Goal: Transaction & Acquisition: Obtain resource

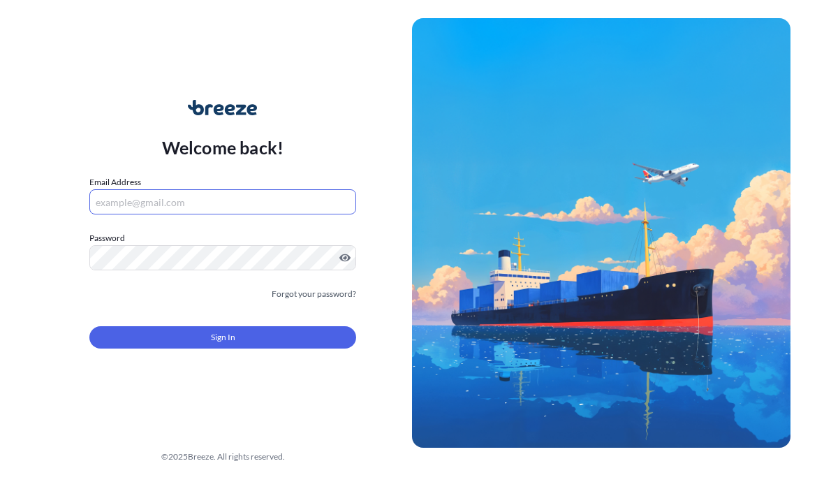
scroll to position [117, 0]
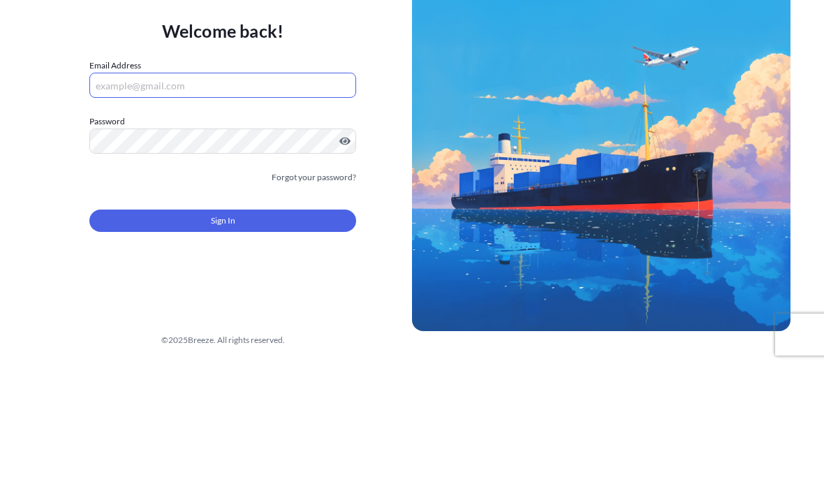
type input "[EMAIL_ADDRESS][DOMAIN_NAME]"
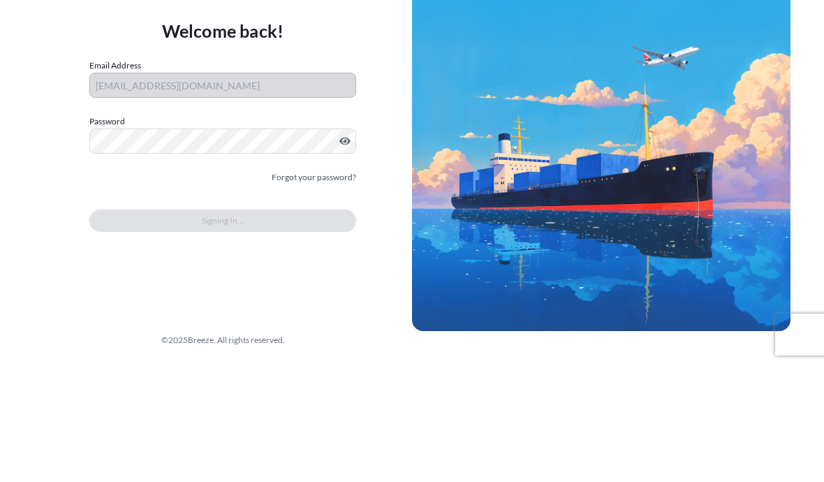
scroll to position [63, 0]
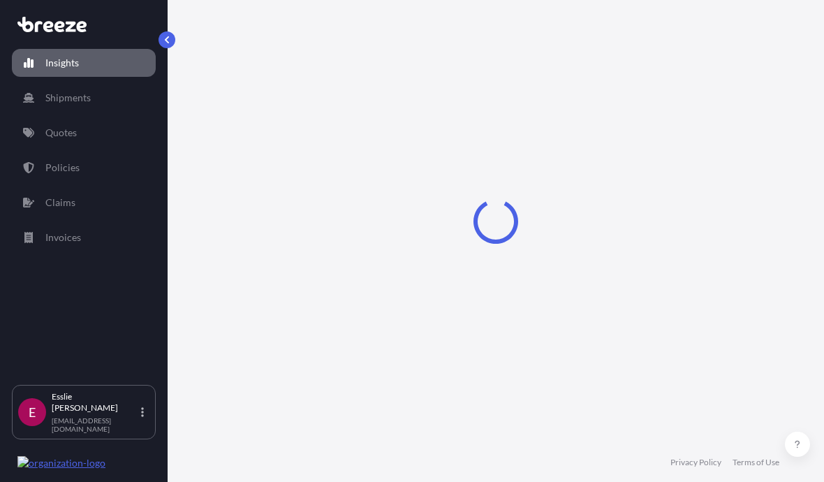
select select "2025"
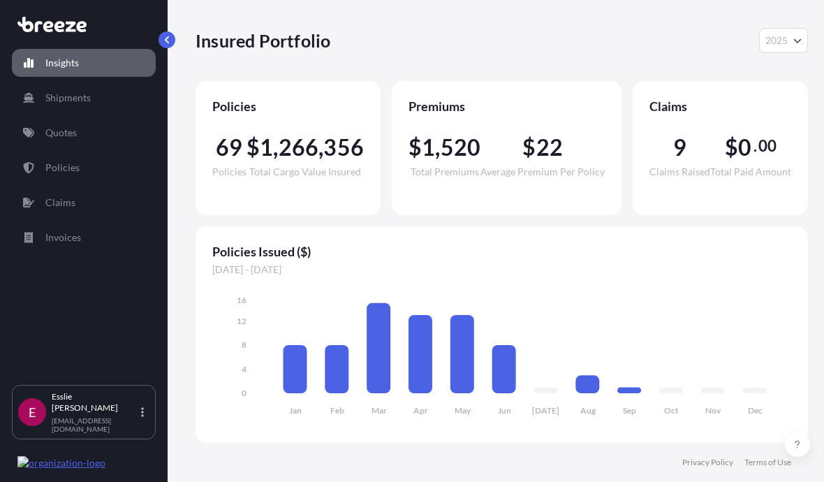
click at [87, 119] on link "Quotes" at bounding box center [84, 133] width 144 height 28
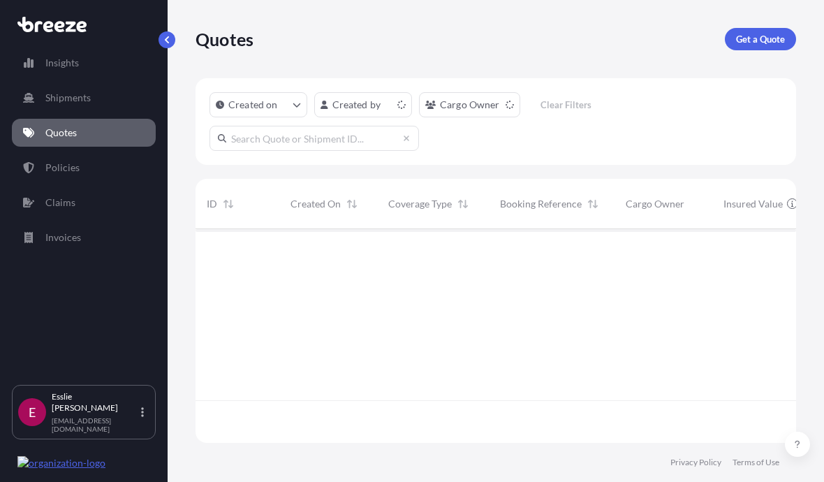
scroll to position [221, 601]
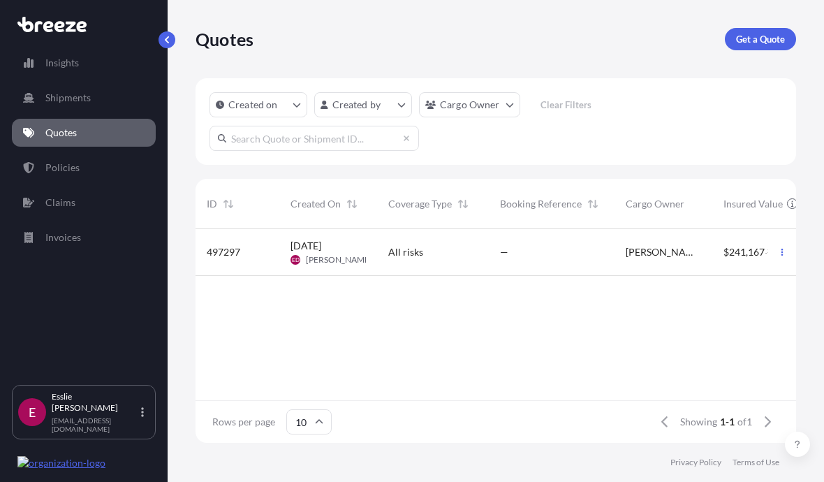
click at [772, 32] on p "Get a Quote" at bounding box center [760, 39] width 49 height 14
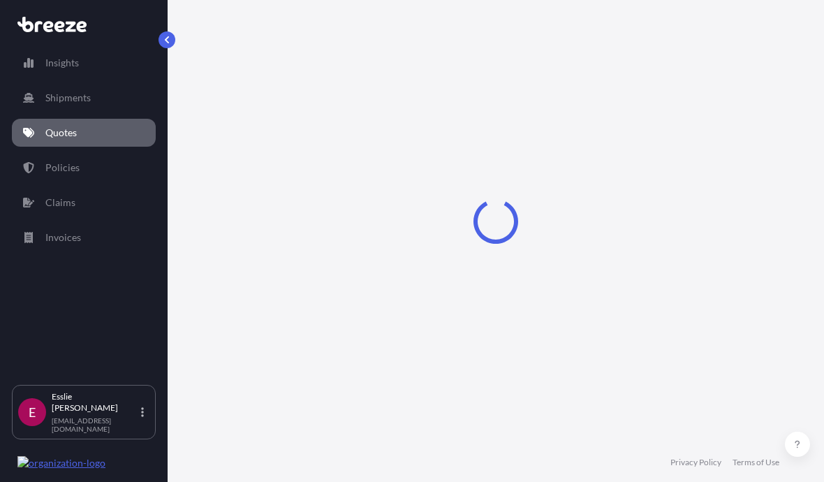
select select "Sea"
select select "1"
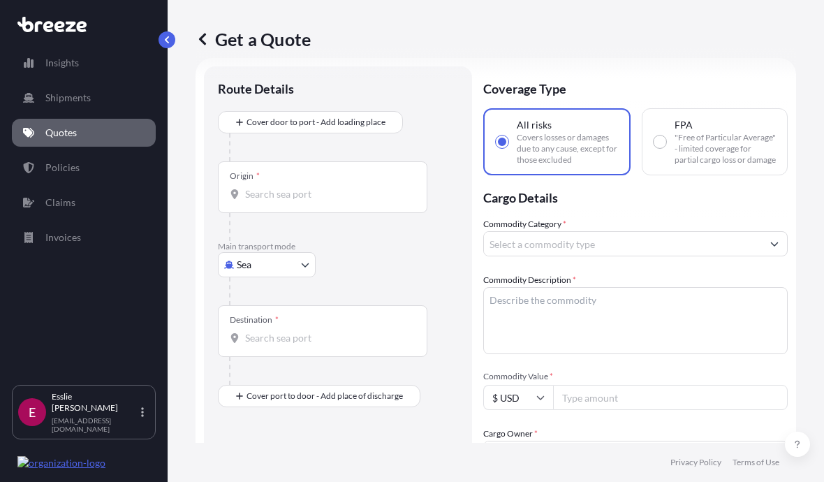
scroll to position [31, 0]
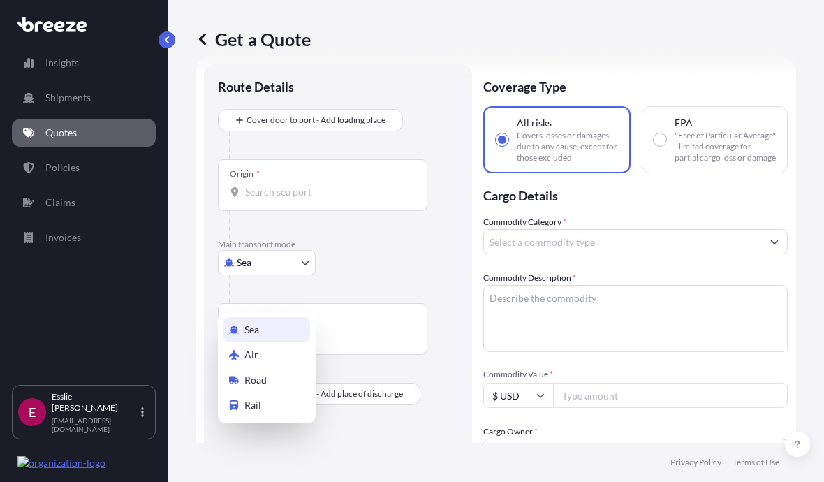
select select "Road"
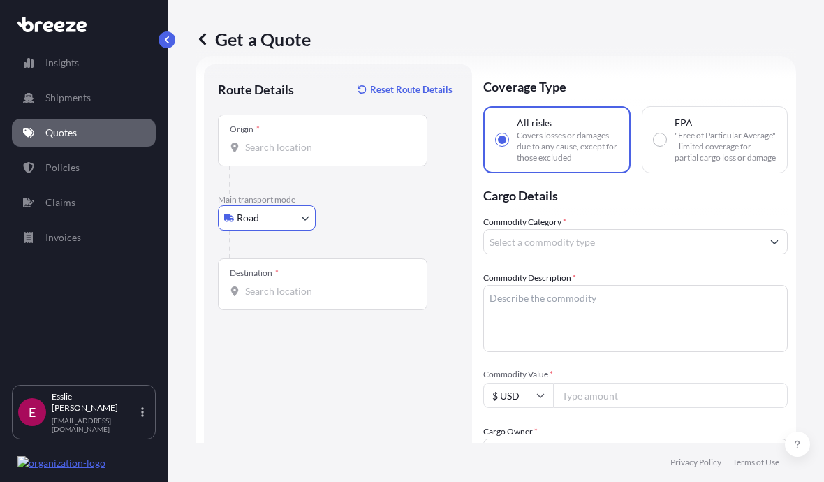
click at [291, 152] on input "Origin *" at bounding box center [327, 147] width 165 height 14
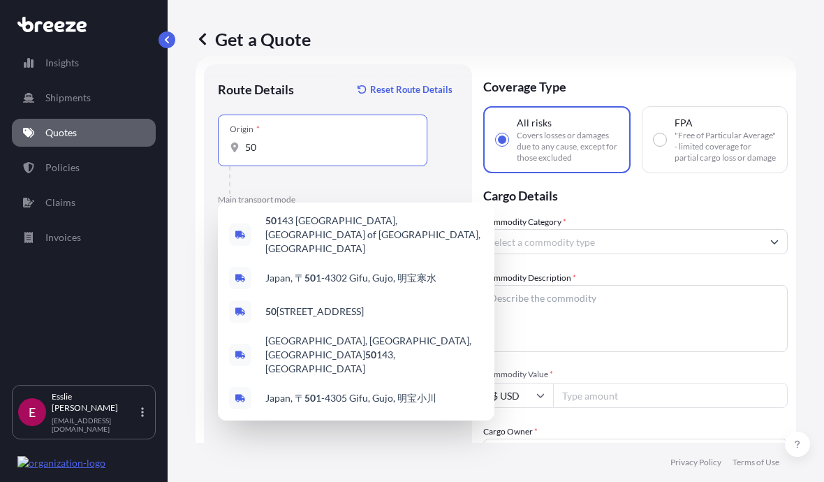
type input "5"
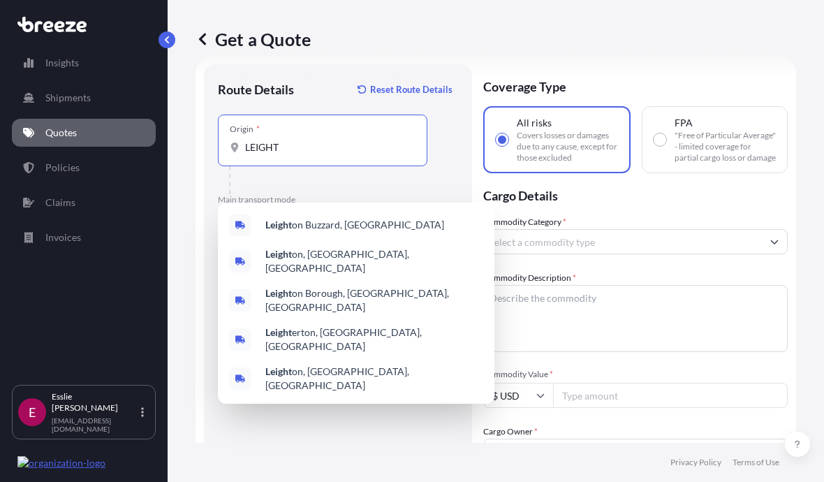
type input "[GEOGRAPHIC_DATA], [GEOGRAPHIC_DATA], [GEOGRAPHIC_DATA]"
click at [325, 359] on div "Leight on, [GEOGRAPHIC_DATA], [GEOGRAPHIC_DATA]" at bounding box center [356, 378] width 265 height 39
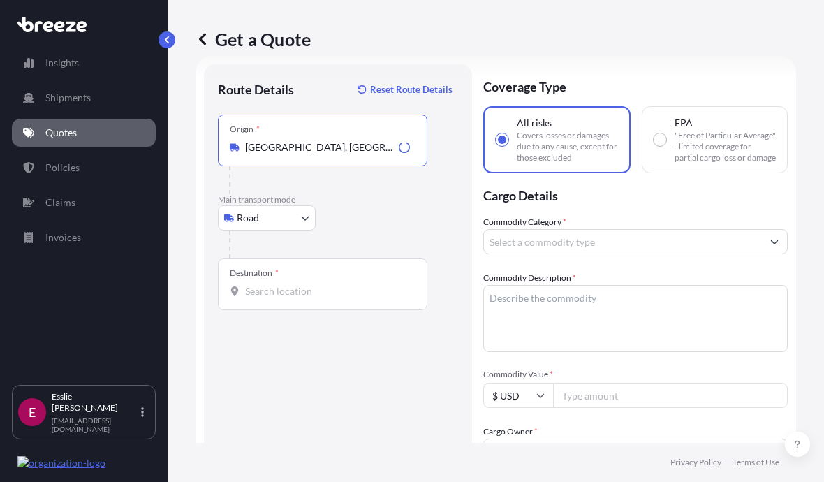
click at [299, 293] on input "Destination *" at bounding box center [327, 291] width 165 height 14
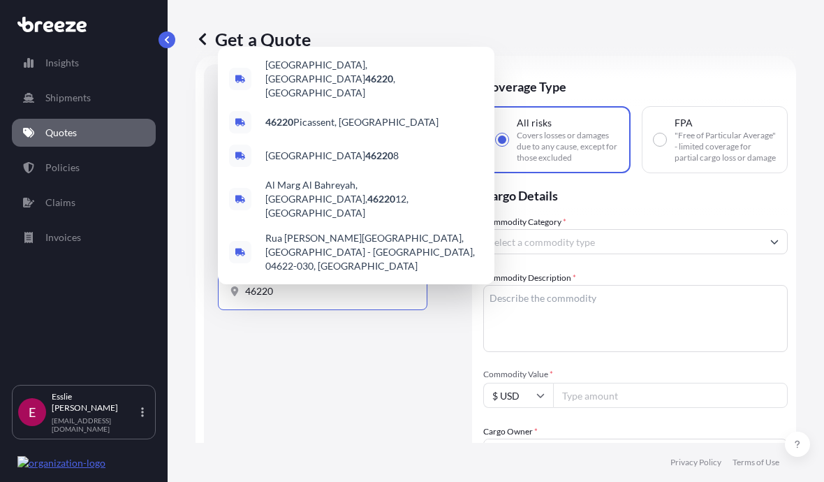
type input "[GEOGRAPHIC_DATA], IN 46220, [GEOGRAPHIC_DATA]"
click at [377, 81] on span "[GEOGRAPHIC_DATA], IN 46220 , [GEOGRAPHIC_DATA]" at bounding box center [374, 79] width 218 height 42
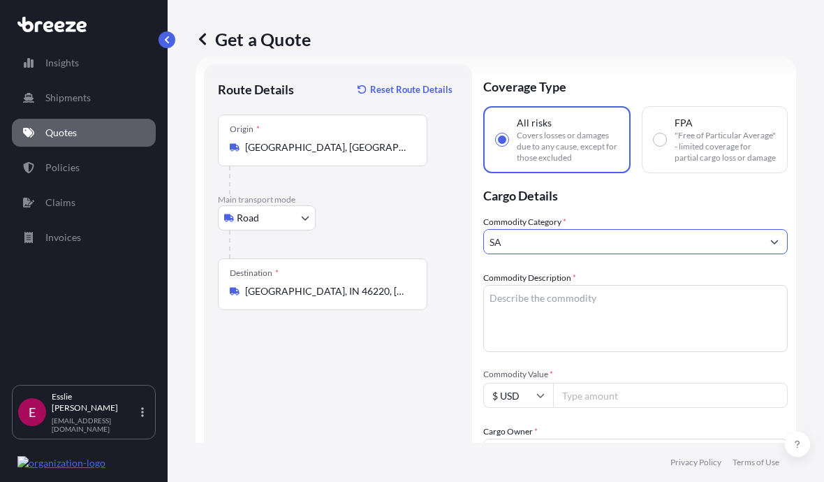
type input "S"
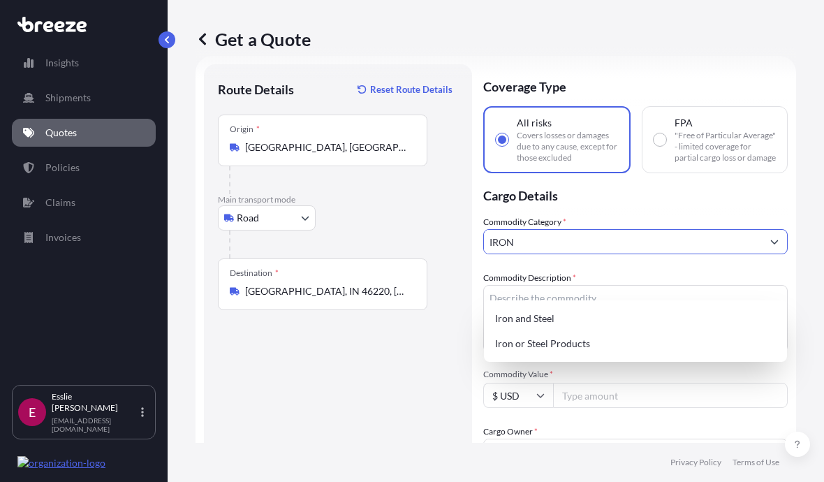
type input "Iron or Steel Products"
click at [598, 331] on div "Iron or Steel Products" at bounding box center [636, 343] width 292 height 25
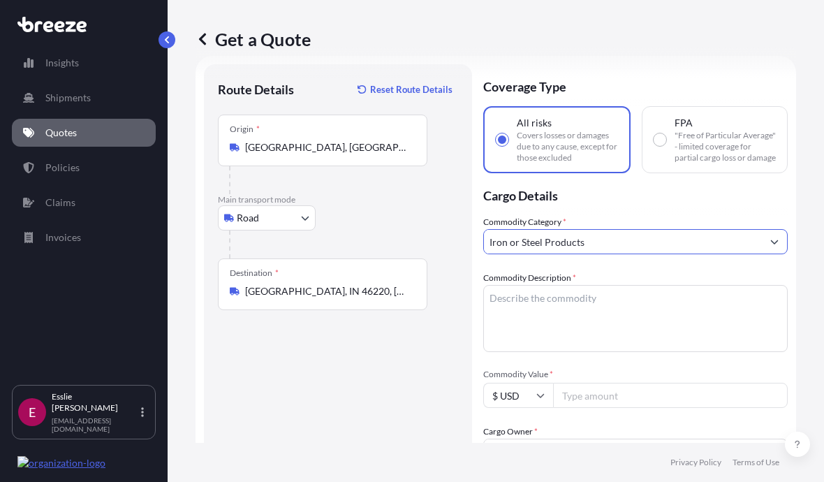
click at [600, 316] on textarea "Commodity Description *" at bounding box center [635, 318] width 305 height 67
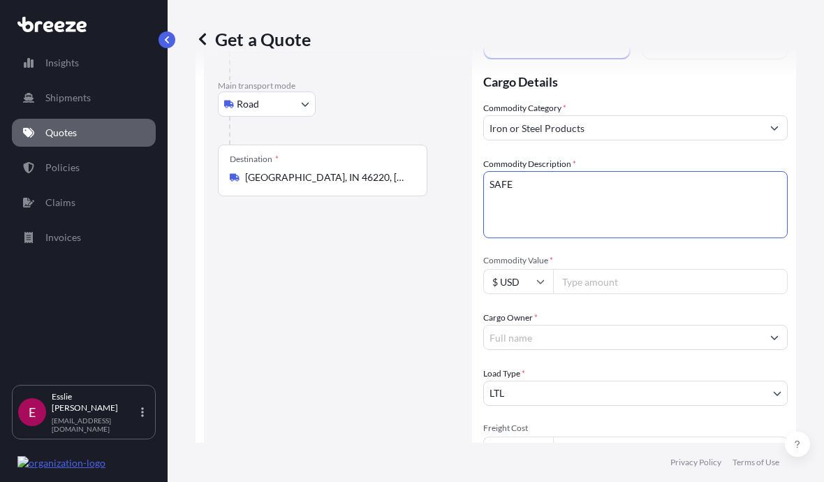
scroll to position [139, 0]
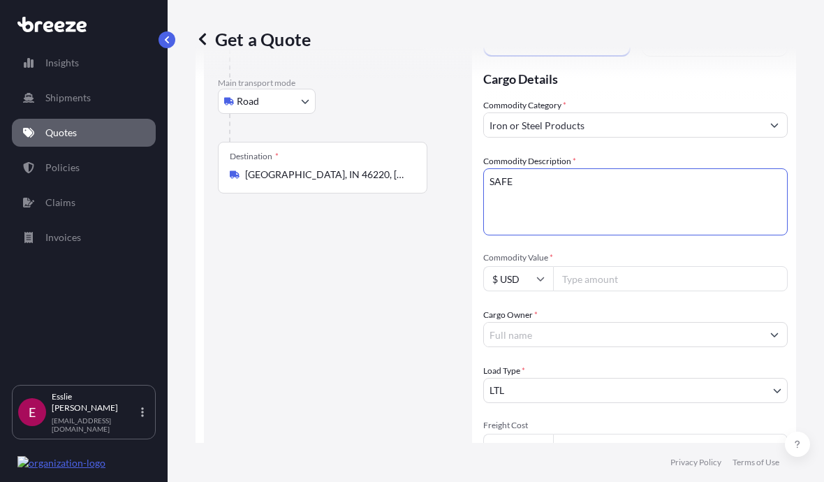
type textarea "SAFE"
click at [622, 289] on input "Commodity Value *" at bounding box center [670, 278] width 235 height 25
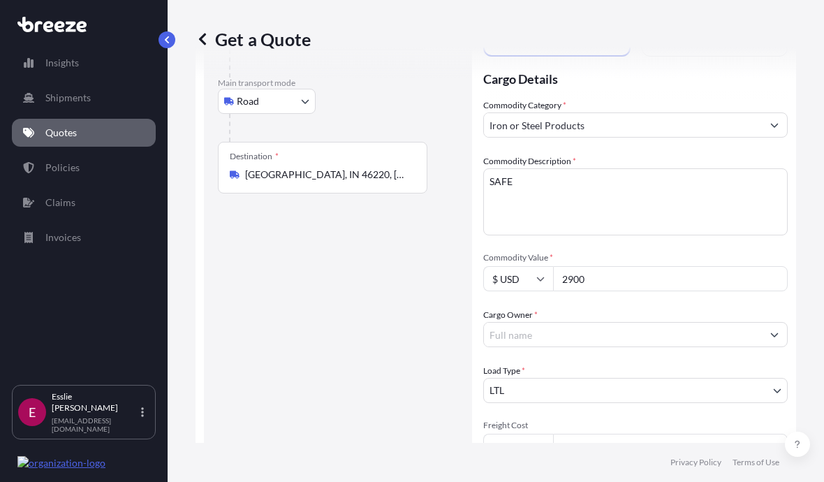
type input "2900"
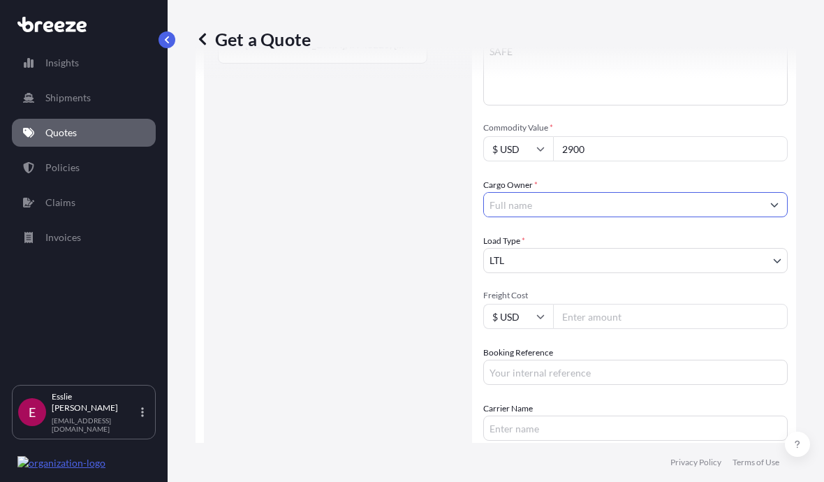
scroll to position [268, 0]
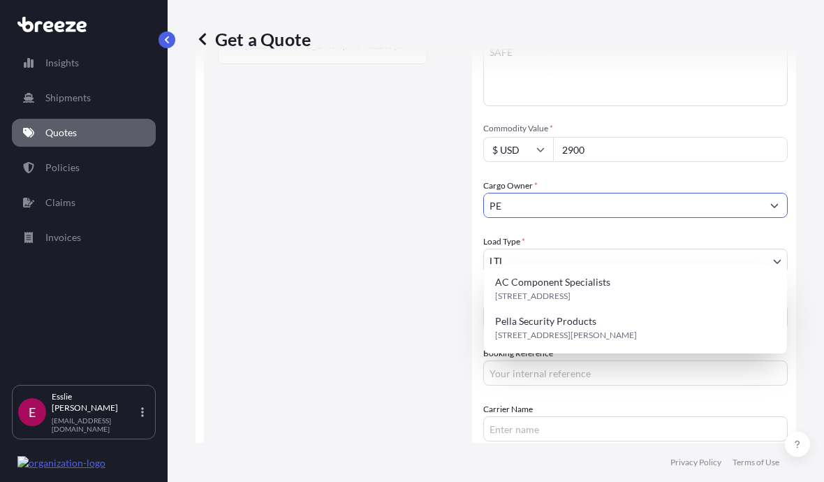
type input "Pella Security Products"
click at [605, 328] on span "[STREET_ADDRESS][PERSON_NAME]" at bounding box center [566, 335] width 142 height 14
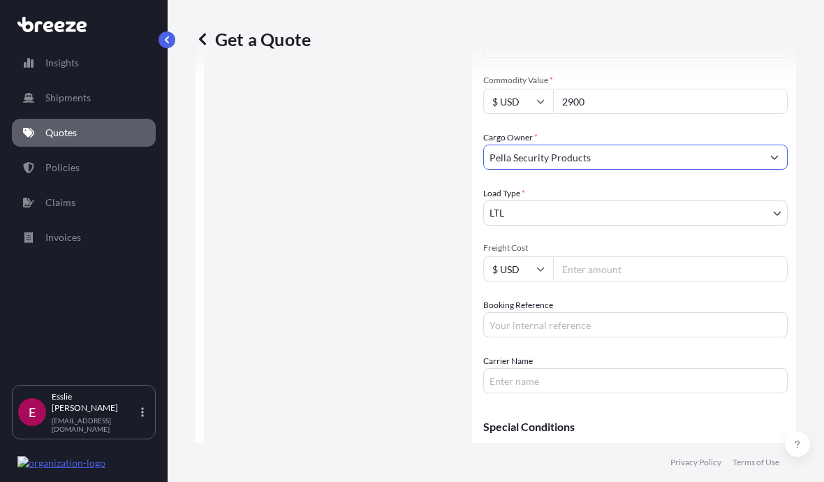
scroll to position [316, 0]
click at [659, 279] on input "Freight Cost" at bounding box center [670, 268] width 235 height 25
click at [608, 114] on input "2900" at bounding box center [670, 101] width 235 height 25
type input "2600"
click at [606, 271] on input "Freight Cost" at bounding box center [670, 268] width 235 height 25
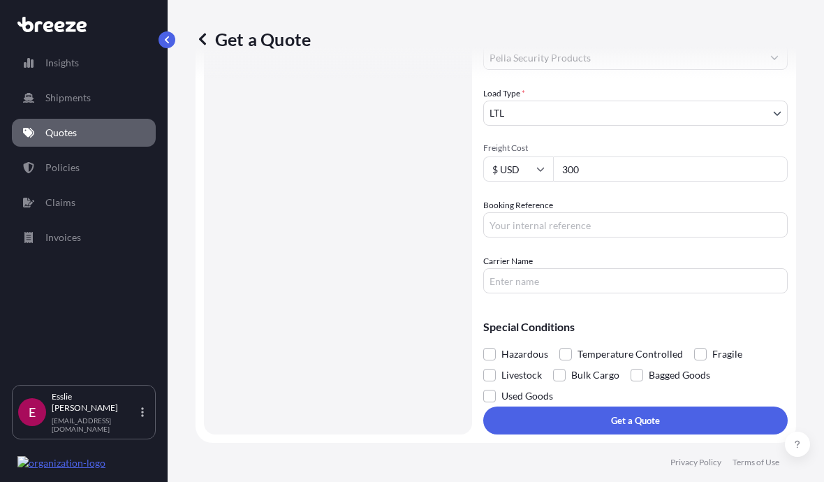
scroll to position [426, 0]
type input "300"
click at [721, 418] on button "Get a Quote" at bounding box center [635, 421] width 305 height 28
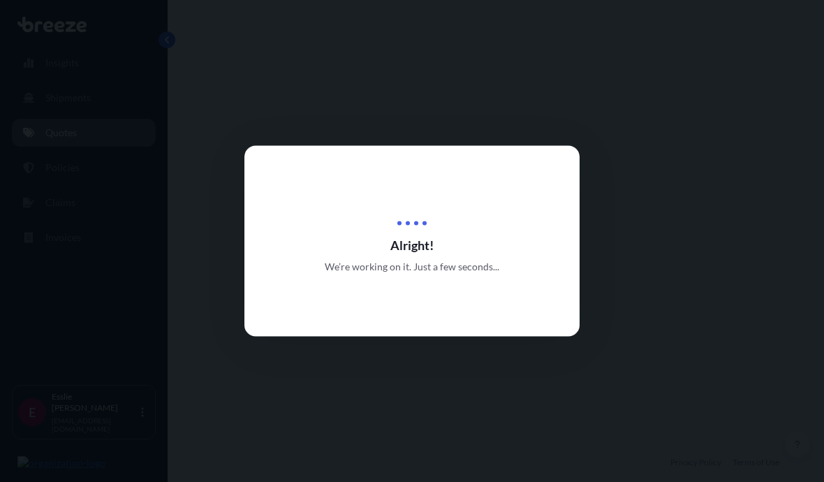
select select "Road"
select select "1"
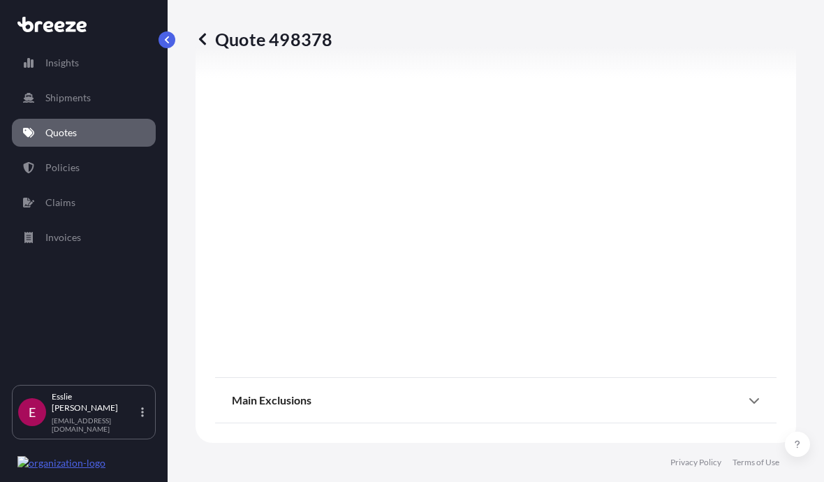
scroll to position [1539, 0]
